Goal: Task Accomplishment & Management: Use online tool/utility

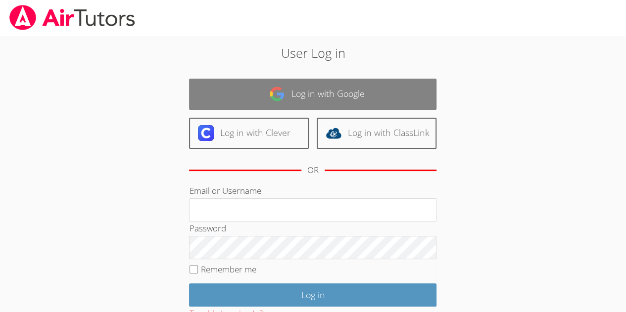
click at [242, 98] on link "Log in with Google" at bounding box center [312, 94] width 247 height 31
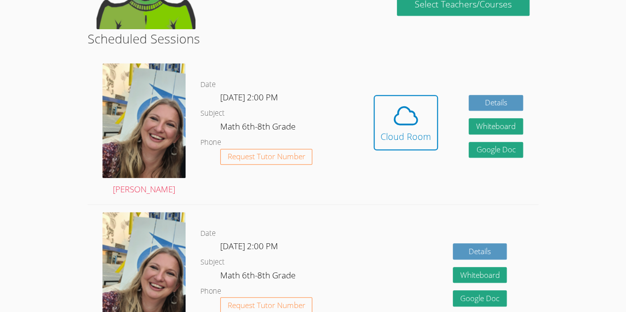
scroll to position [232, 0]
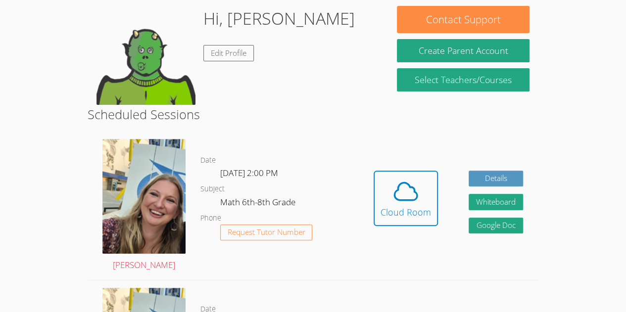
scroll to position [163, 0]
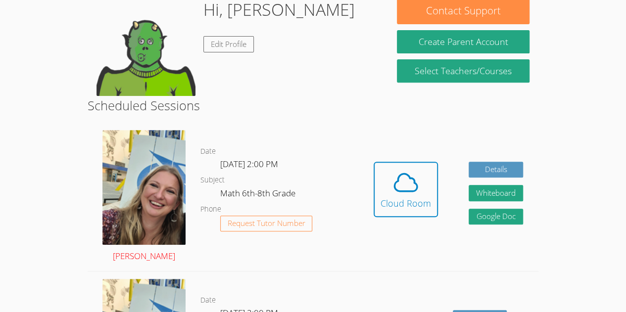
click at [136, 213] on img at bounding box center [143, 187] width 83 height 115
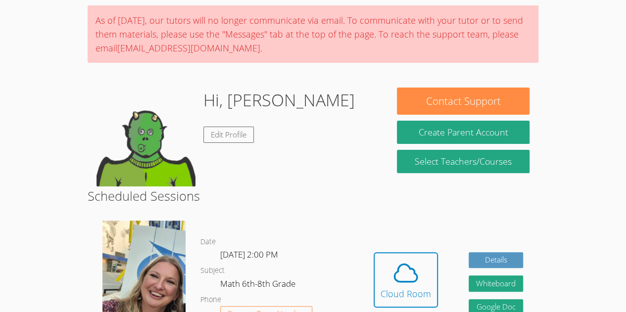
scroll to position [75, 0]
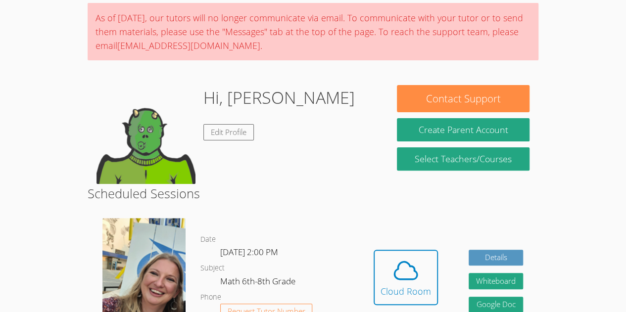
click at [148, 251] on img at bounding box center [143, 275] width 83 height 115
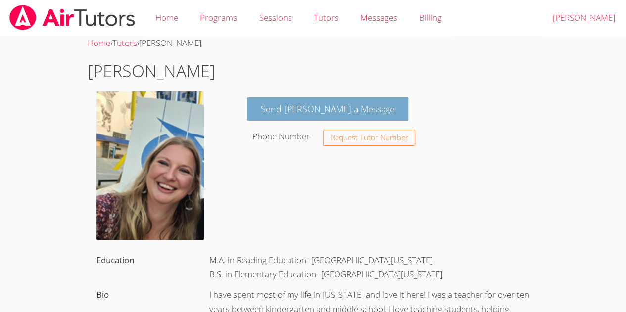
click at [254, 110] on link "Send Sarah a Message" at bounding box center [328, 109] width 162 height 23
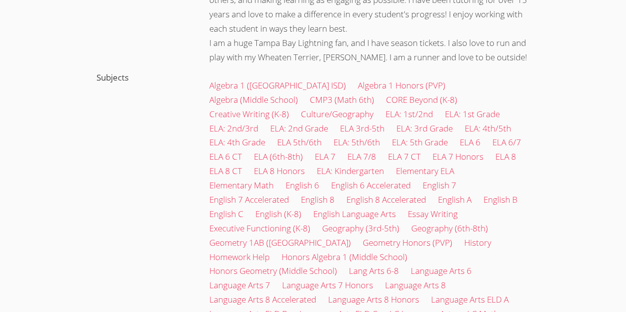
scroll to position [324, 0]
click at [258, 167] on link "ELA 8 Honors" at bounding box center [279, 170] width 51 height 11
drag, startPoint x: 258, startPoint y: 167, endPoint x: 265, endPoint y: 163, distance: 7.7
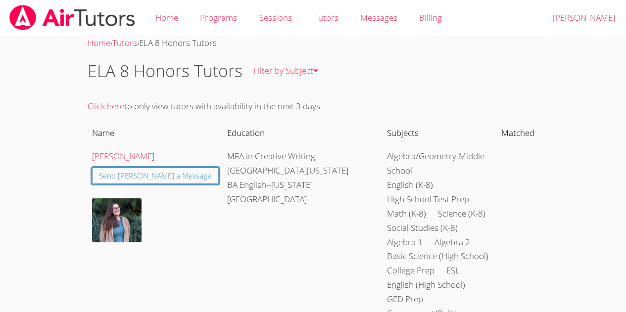
click at [24, 22] on img at bounding box center [72, 17] width 128 height 25
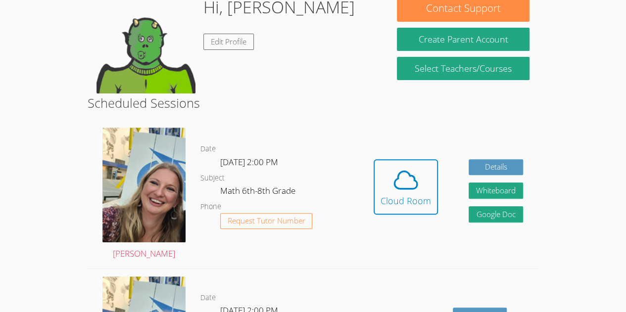
scroll to position [133, 0]
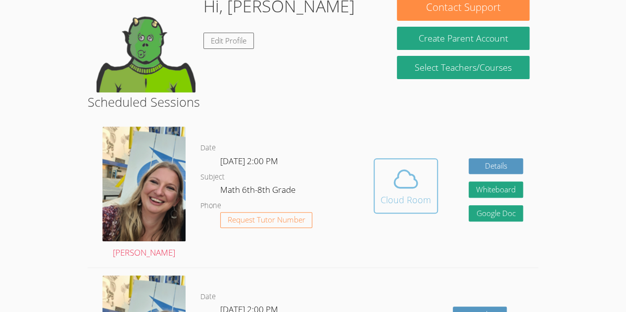
click at [406, 207] on button "Cloud Room" at bounding box center [406, 185] width 64 height 55
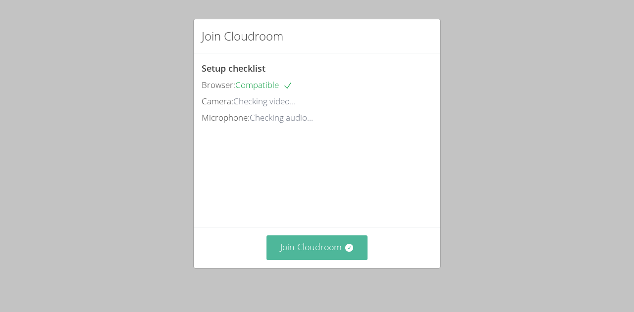
click at [287, 253] on button "Join Cloudroom" at bounding box center [316, 248] width 101 height 24
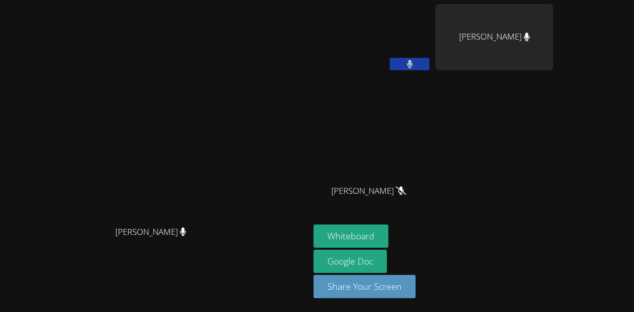
click at [481, 44] on div "Edje Youmee Etienne" at bounding box center [494, 37] width 118 height 66
click at [366, 115] on video at bounding box center [372, 147] width 118 height 66
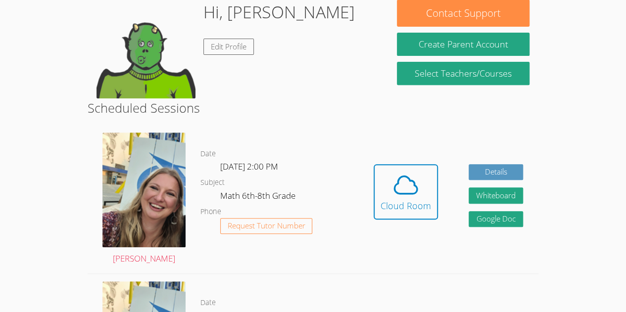
scroll to position [163, 0]
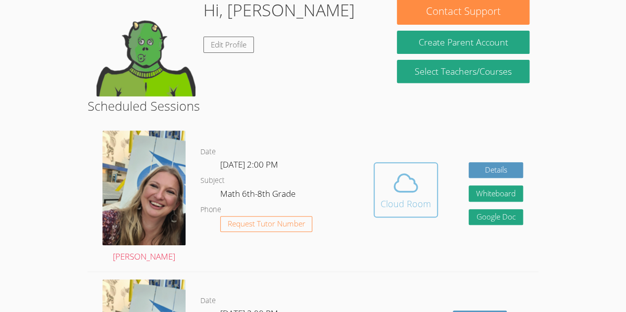
click at [385, 204] on div "Cloud Room" at bounding box center [406, 204] width 50 height 14
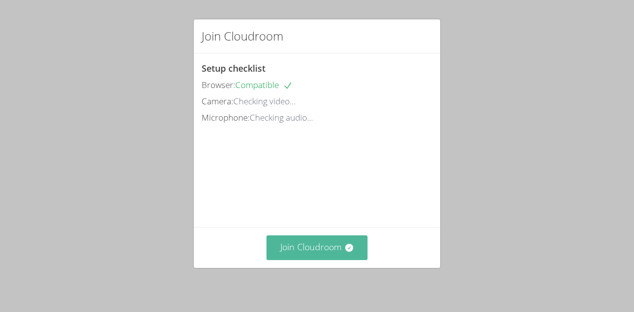
click at [288, 250] on button "Join Cloudroom" at bounding box center [316, 248] width 101 height 24
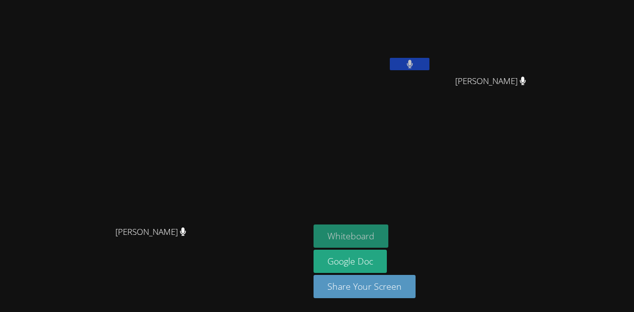
click at [388, 236] on button "Whiteboard" at bounding box center [350, 236] width 75 height 23
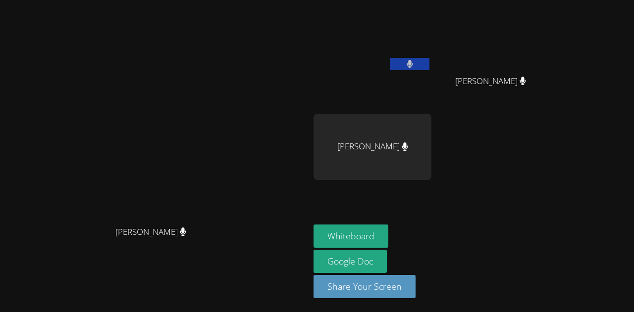
click at [229, 73] on video at bounding box center [155, 136] width 148 height 170
click at [528, 81] on icon at bounding box center [522, 81] width 10 height 8
click at [431, 37] on video at bounding box center [372, 37] width 118 height 66
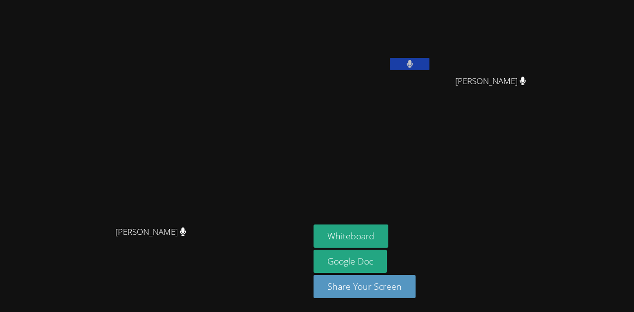
click at [141, 180] on video at bounding box center [155, 136] width 148 height 170
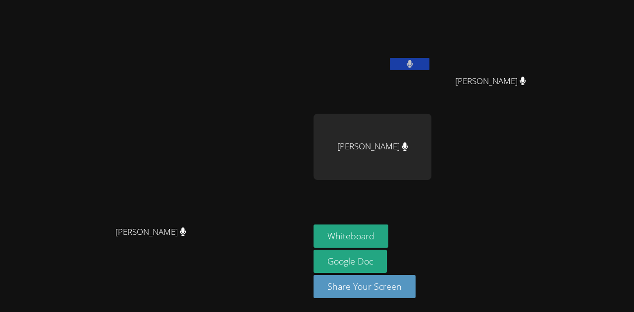
click at [226, 127] on video at bounding box center [155, 136] width 148 height 170
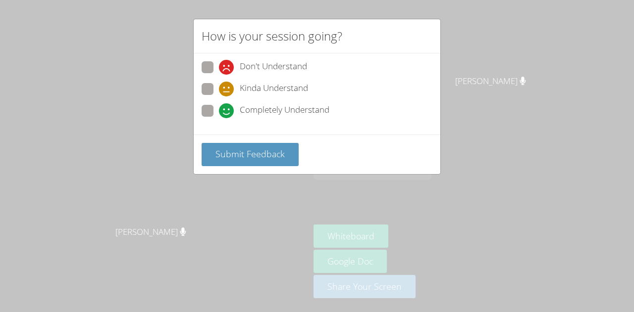
click at [219, 118] on span at bounding box center [219, 118] width 0 height 0
click at [219, 105] on input "Completely Understand" at bounding box center [223, 109] width 8 height 8
radio input "true"
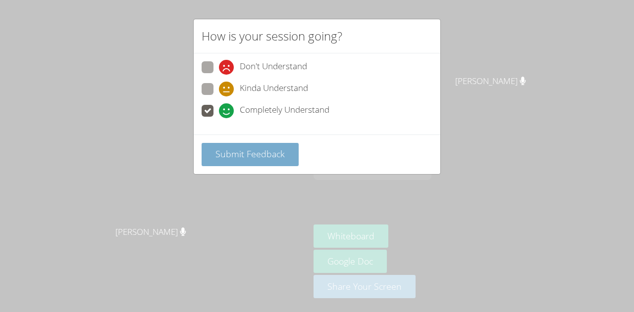
click at [218, 156] on span "Submit Feedback" at bounding box center [249, 154] width 69 height 12
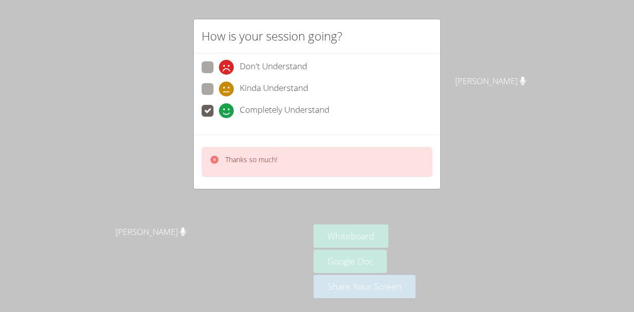
click at [175, 151] on div "How is your session going? Don't Understand Kinda Understand Completely Underst…" at bounding box center [317, 156] width 634 height 312
click at [226, 155] on p "Thanks so much!" at bounding box center [251, 160] width 52 height 10
